Goal: Transaction & Acquisition: Purchase product/service

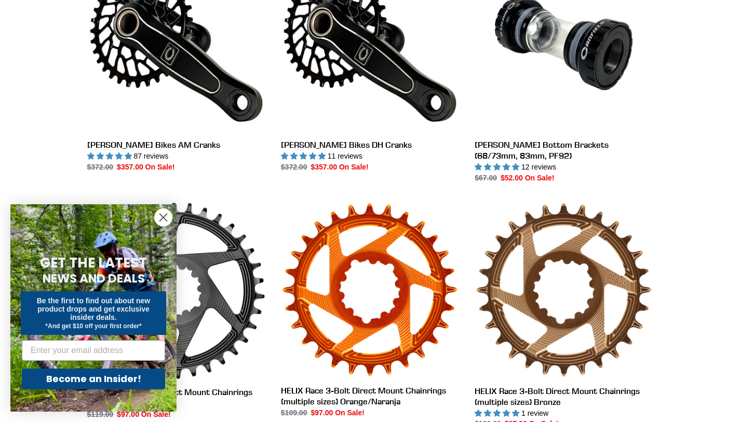
scroll to position [390, 0]
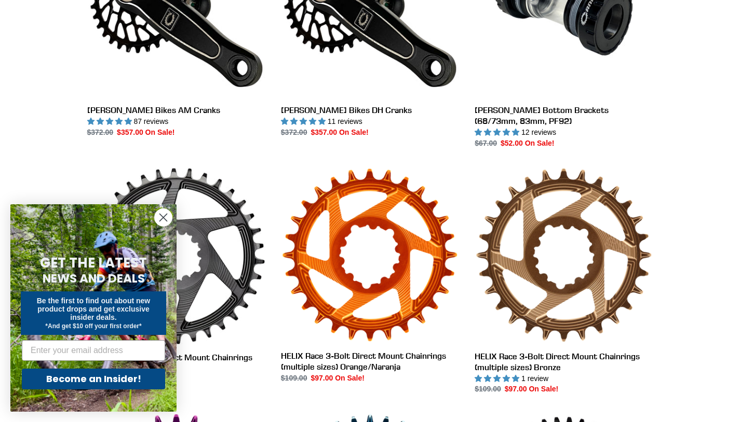
click at [161, 218] on circle "Close dialog" at bounding box center [163, 217] width 17 height 17
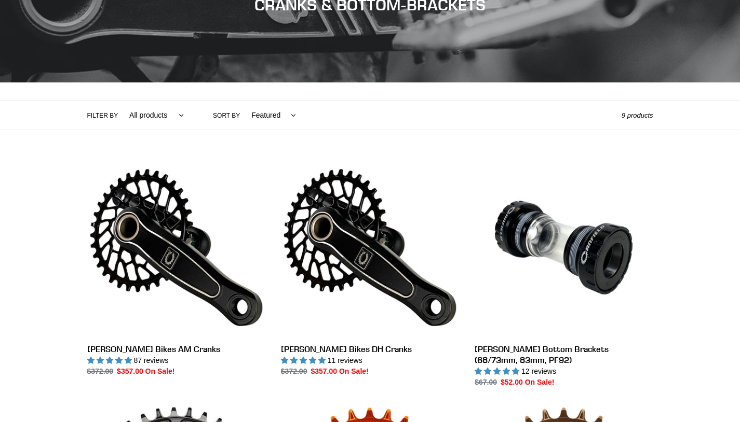
scroll to position [152, 0]
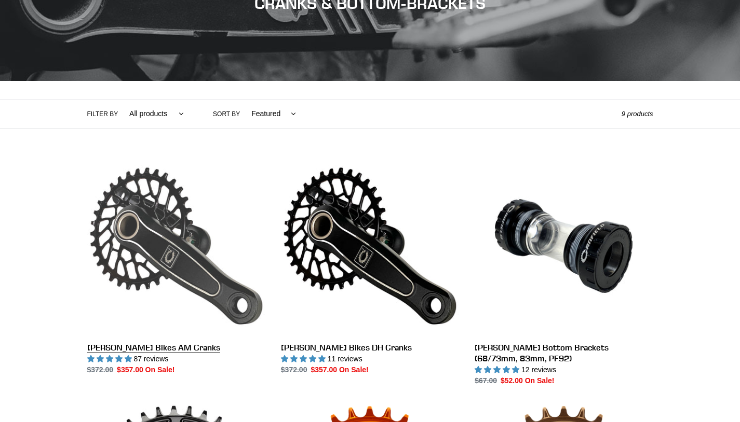
click at [140, 251] on link "[PERSON_NAME] Bikes AM Cranks" at bounding box center [176, 266] width 178 height 218
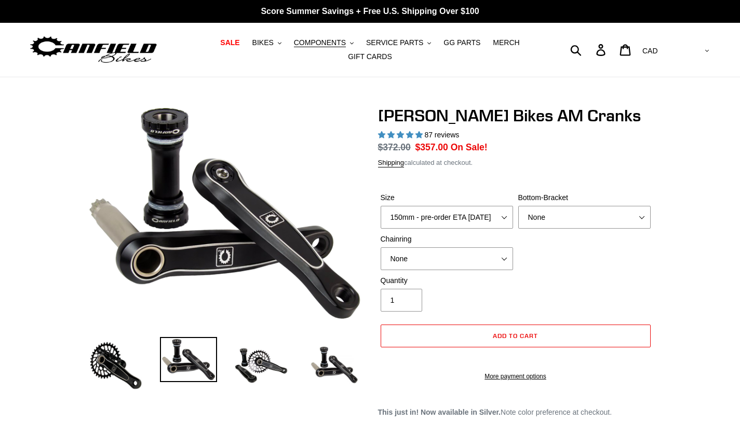
select select "highest-rating"
click at [427, 217] on select "150mm - pre-order ETA 9/30/25 155mm - pre-order ETA 9/30/25 160mm - pre-order E…" at bounding box center [446, 217] width 132 height 23
click at [421, 221] on select "150mm - pre-order ETA 9/30/25 155mm - pre-order ETA 9/30/25 160mm - pre-order E…" at bounding box center [446, 217] width 132 height 23
select select "155mm - pre-order ETA 9/30/25"
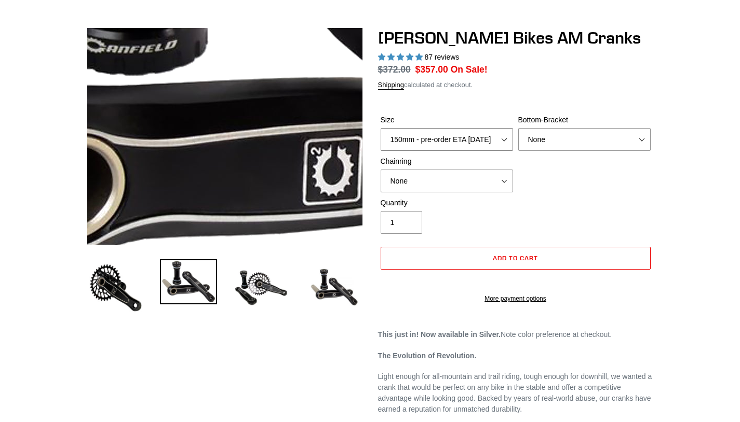
scroll to position [145, 0]
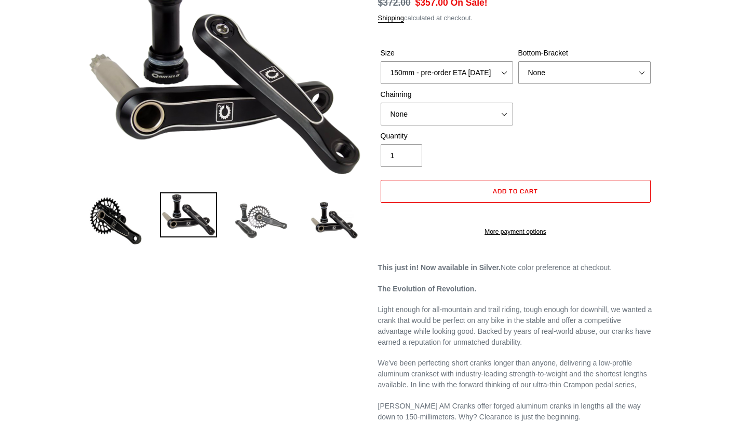
click at [253, 239] on img at bounding box center [260, 221] width 57 height 57
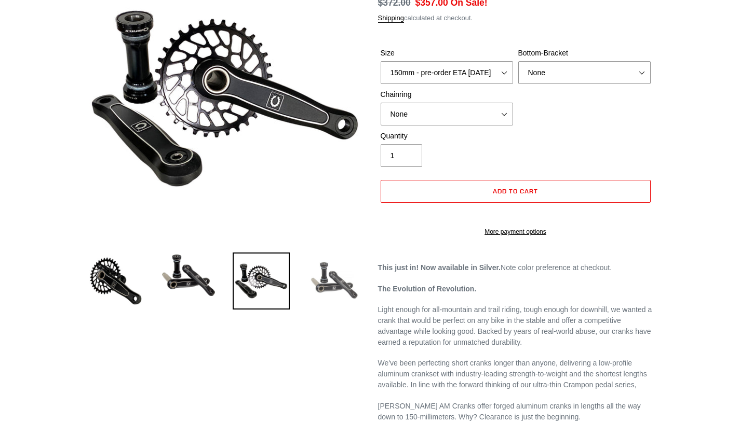
click at [325, 273] on img at bounding box center [333, 281] width 57 height 57
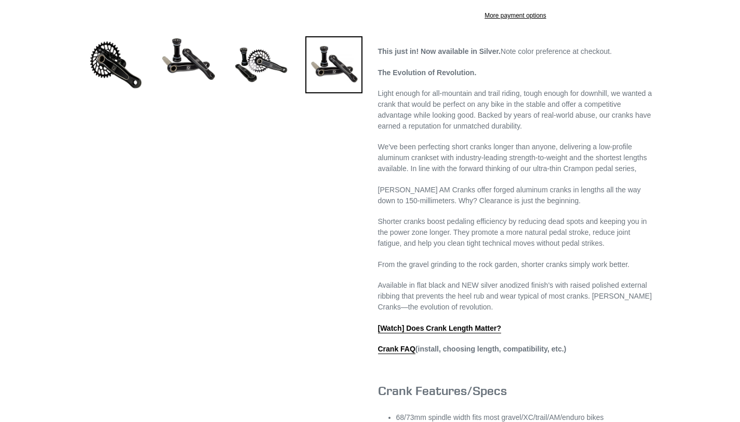
scroll to position [363, 0]
